Goal: Task Accomplishment & Management: Manage account settings

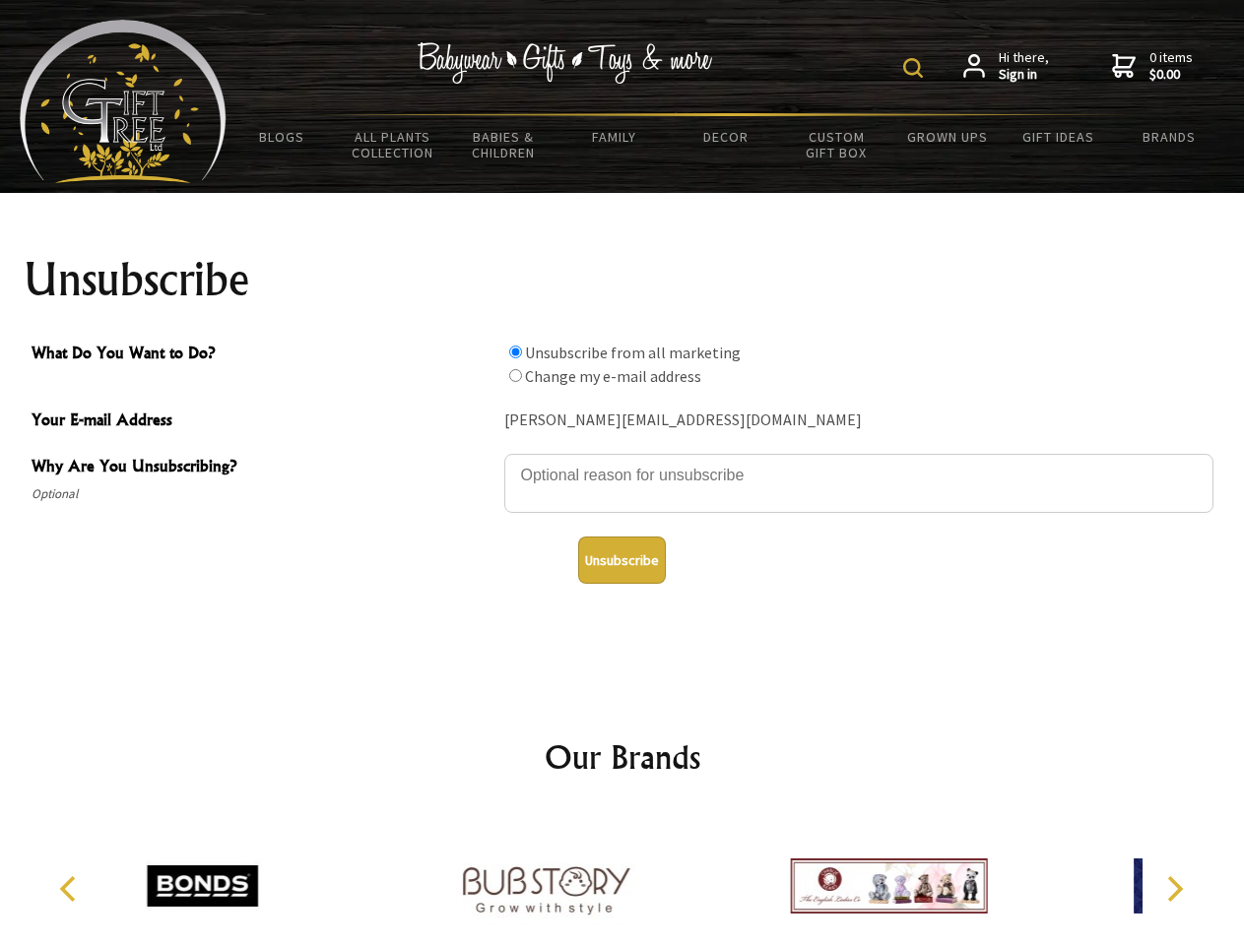
click at [916, 68] on img at bounding box center [913, 68] width 20 height 20
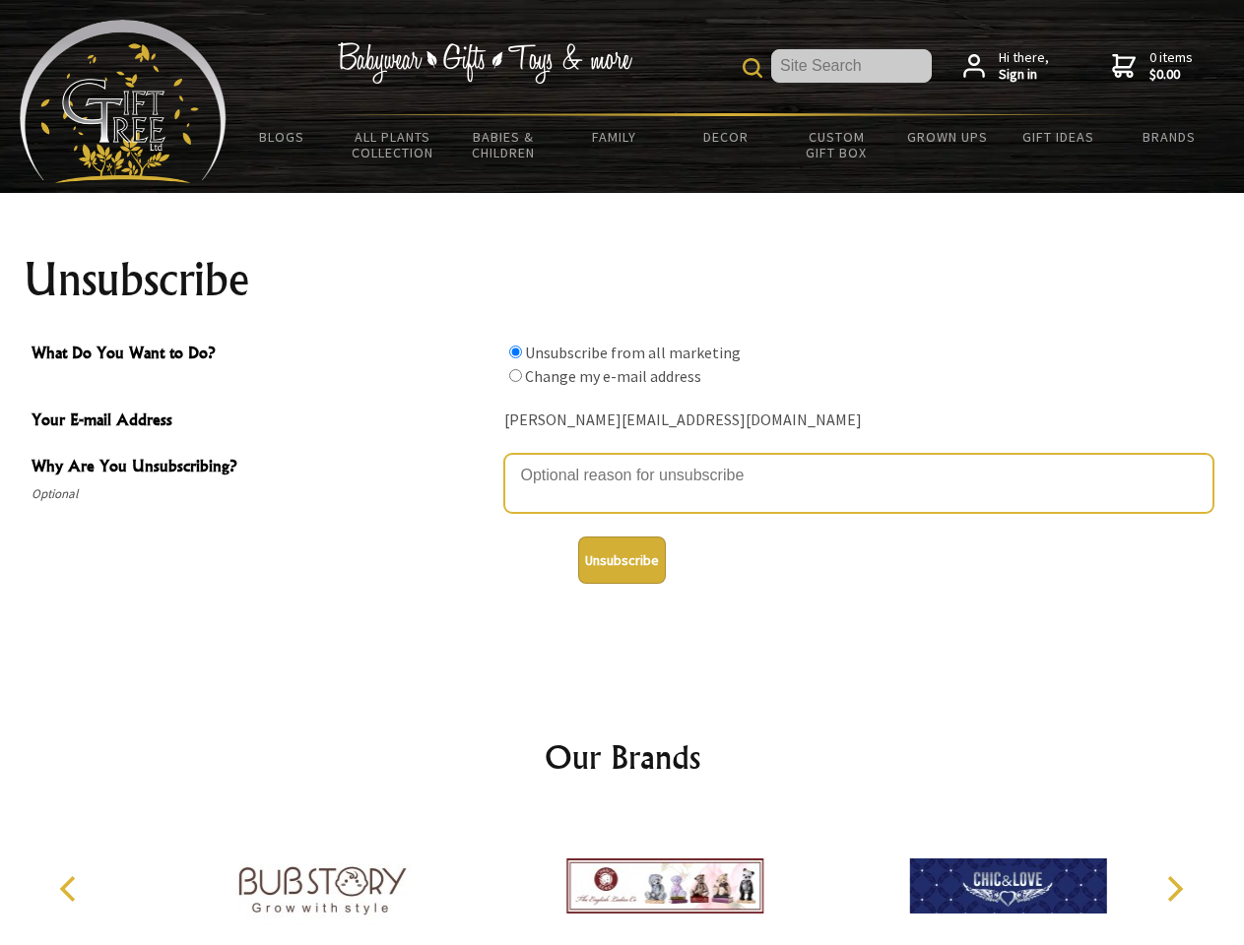
click at [622, 461] on textarea "Why Are You Unsubscribing?" at bounding box center [858, 483] width 709 height 59
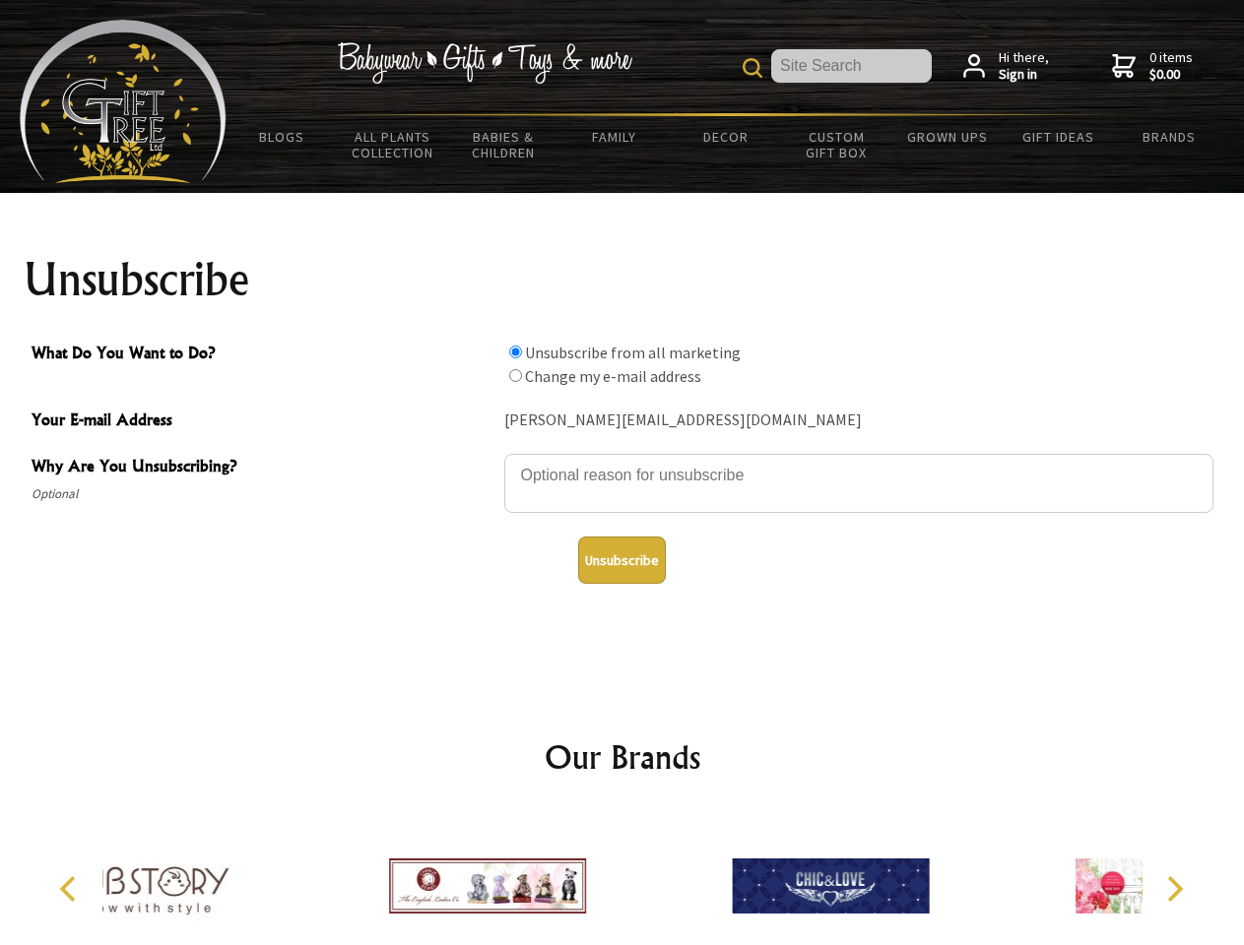
click at [515, 352] on input "What Do You Want to Do?" at bounding box center [515, 352] width 13 height 13
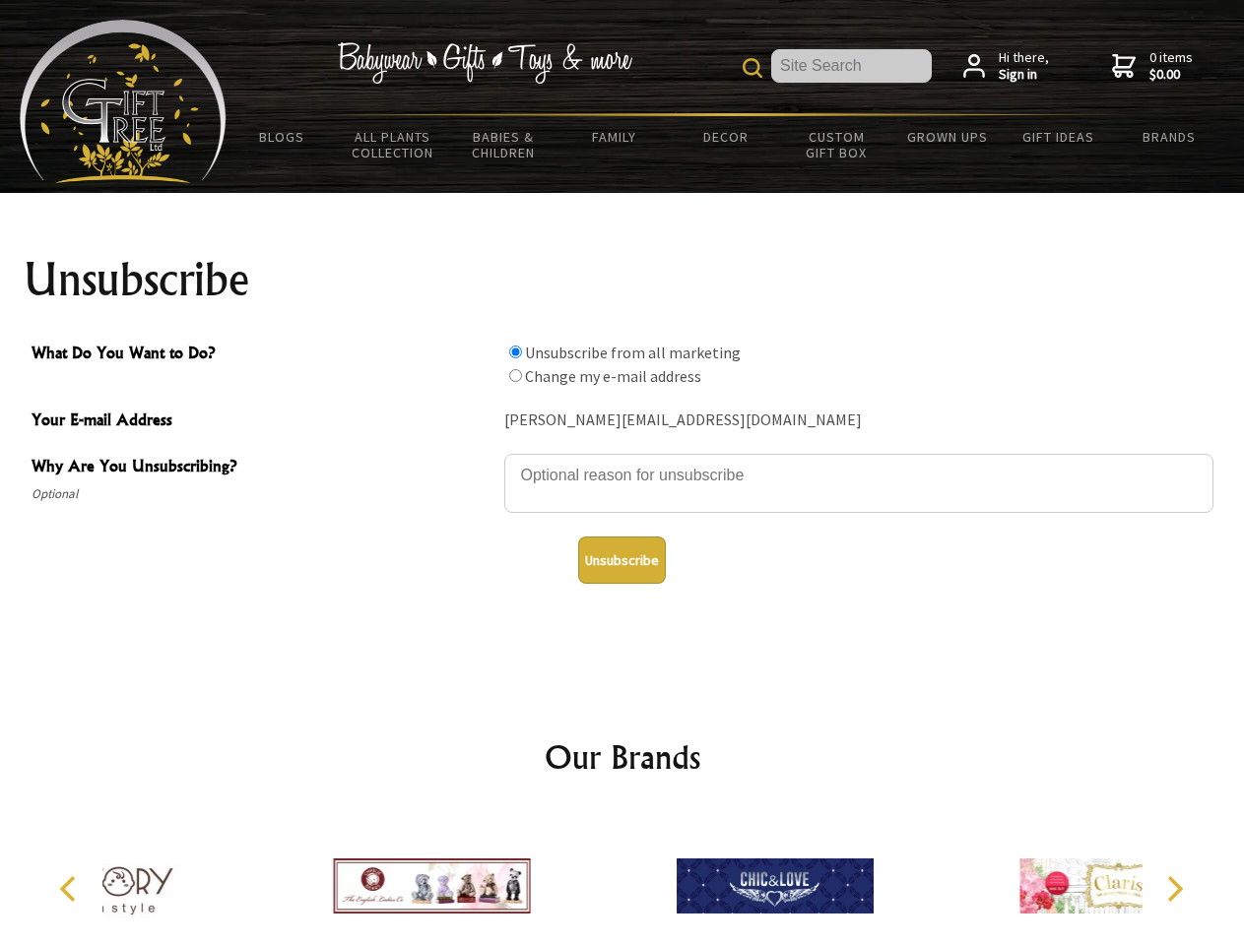
click at [515, 375] on input "What Do You Want to Do?" at bounding box center [515, 375] width 13 height 13
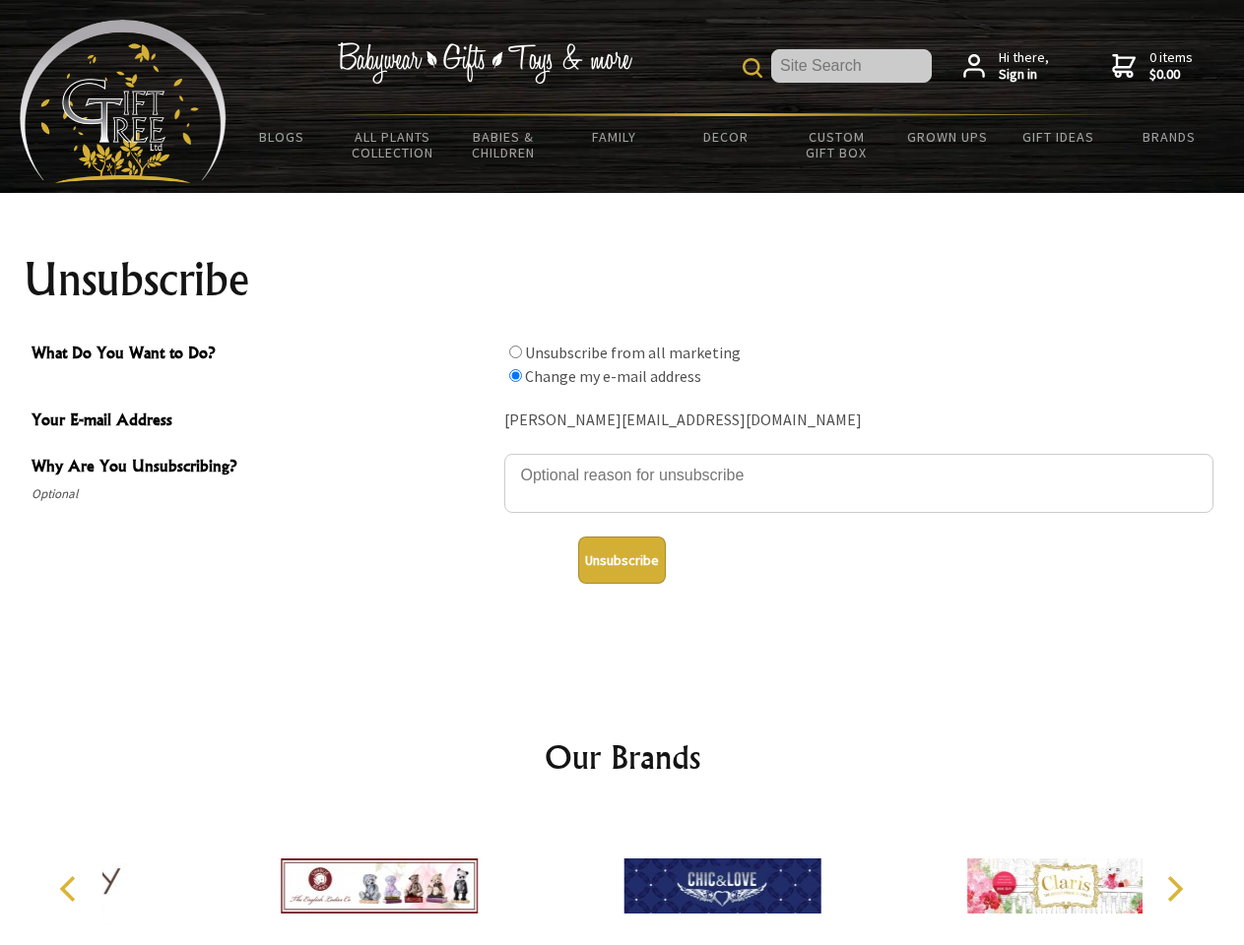
radio input "true"
click at [621, 560] on button "Unsubscribe" at bounding box center [622, 560] width 88 height 47
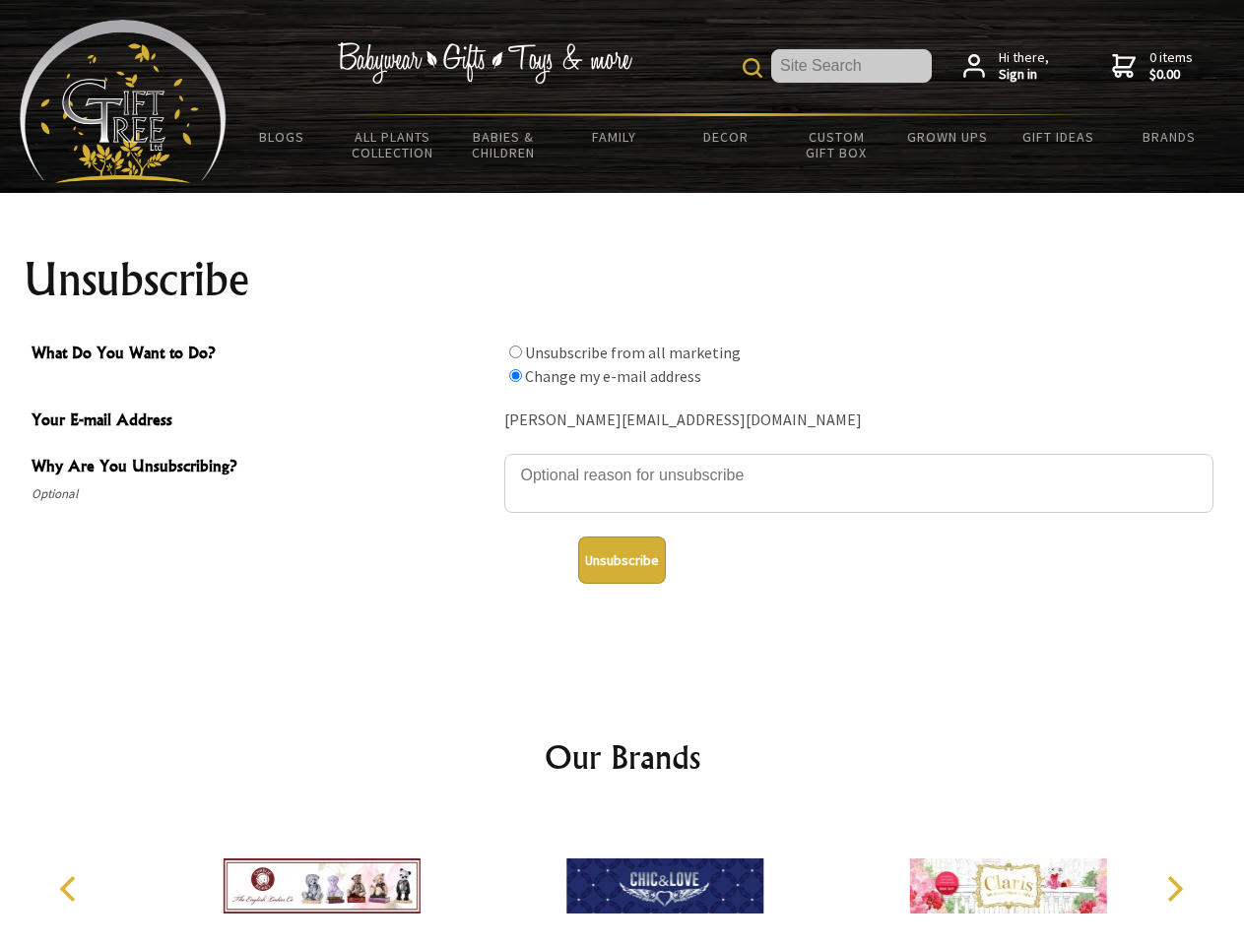
click at [71, 889] on icon "Previous" at bounding box center [70, 889] width 26 height 26
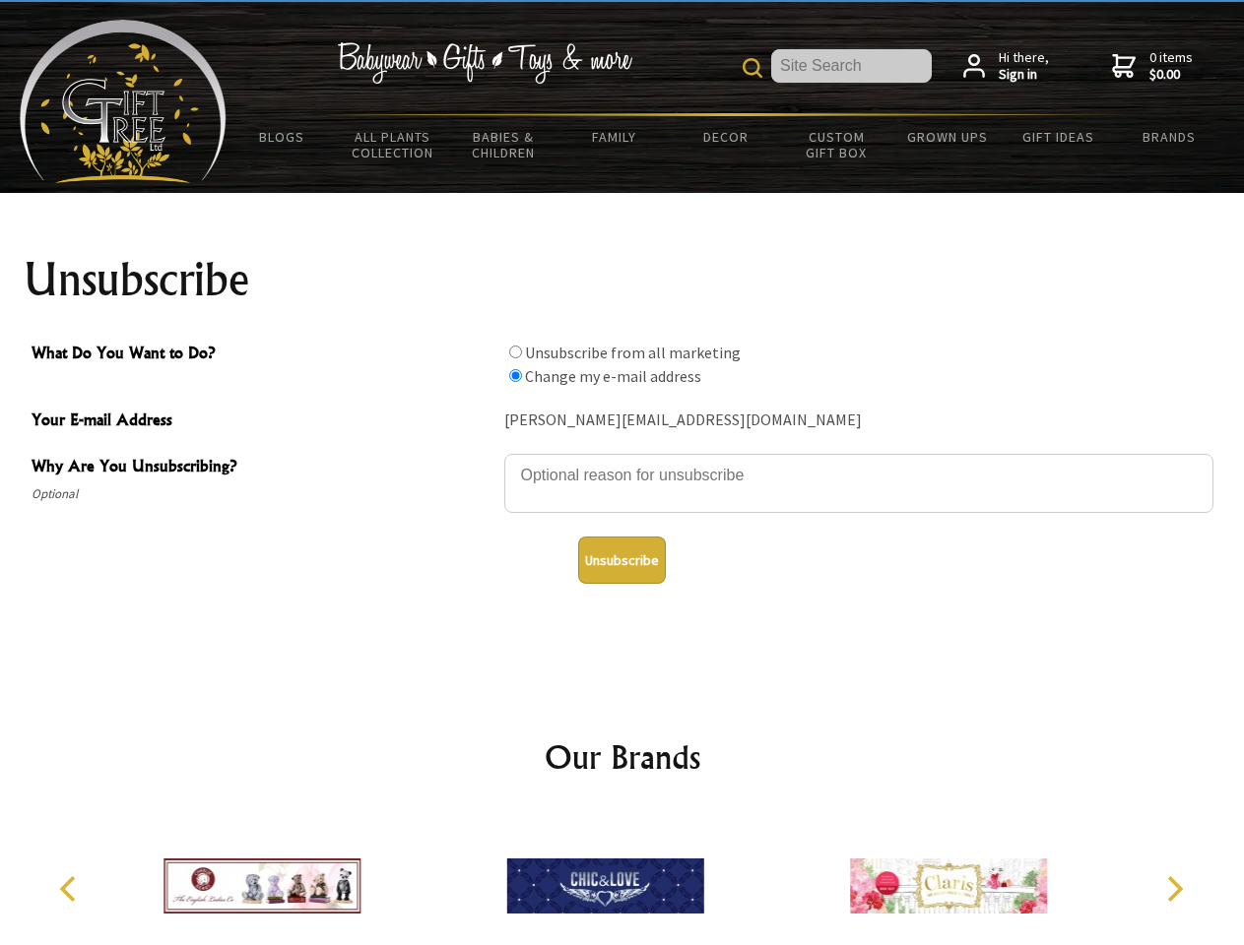
click at [1174, 889] on icon "Next" at bounding box center [1173, 889] width 26 height 26
